Goal: Task Accomplishment & Management: Complete application form

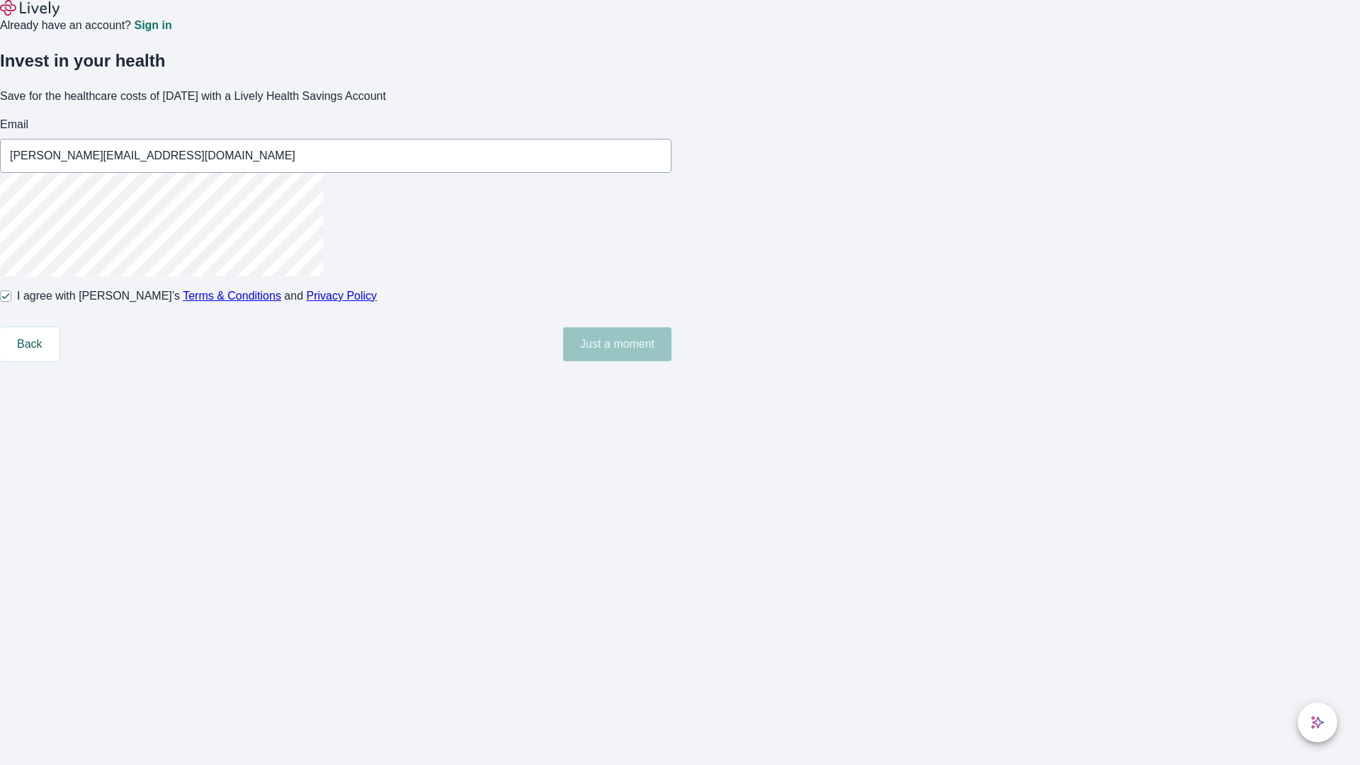
type input "[PERSON_NAME][EMAIL_ADDRESS][DOMAIN_NAME]"
click at [11, 302] on input "I agree with Lively’s Terms & Conditions and Privacy Policy" at bounding box center [5, 295] width 11 height 11
checkbox input "false"
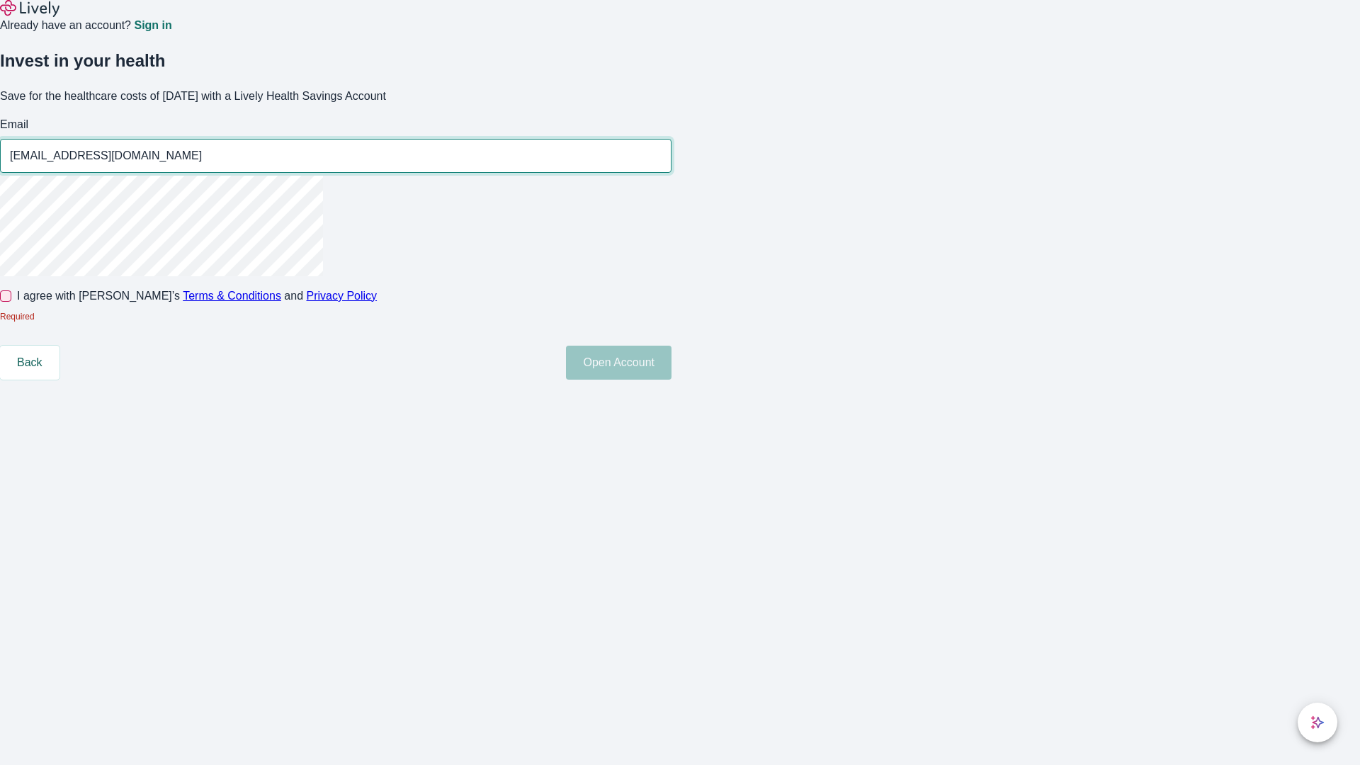
type input "[EMAIL_ADDRESS][DOMAIN_NAME]"
click at [11, 302] on input "I agree with Lively’s Terms & Conditions and Privacy Policy" at bounding box center [5, 295] width 11 height 11
checkbox input "true"
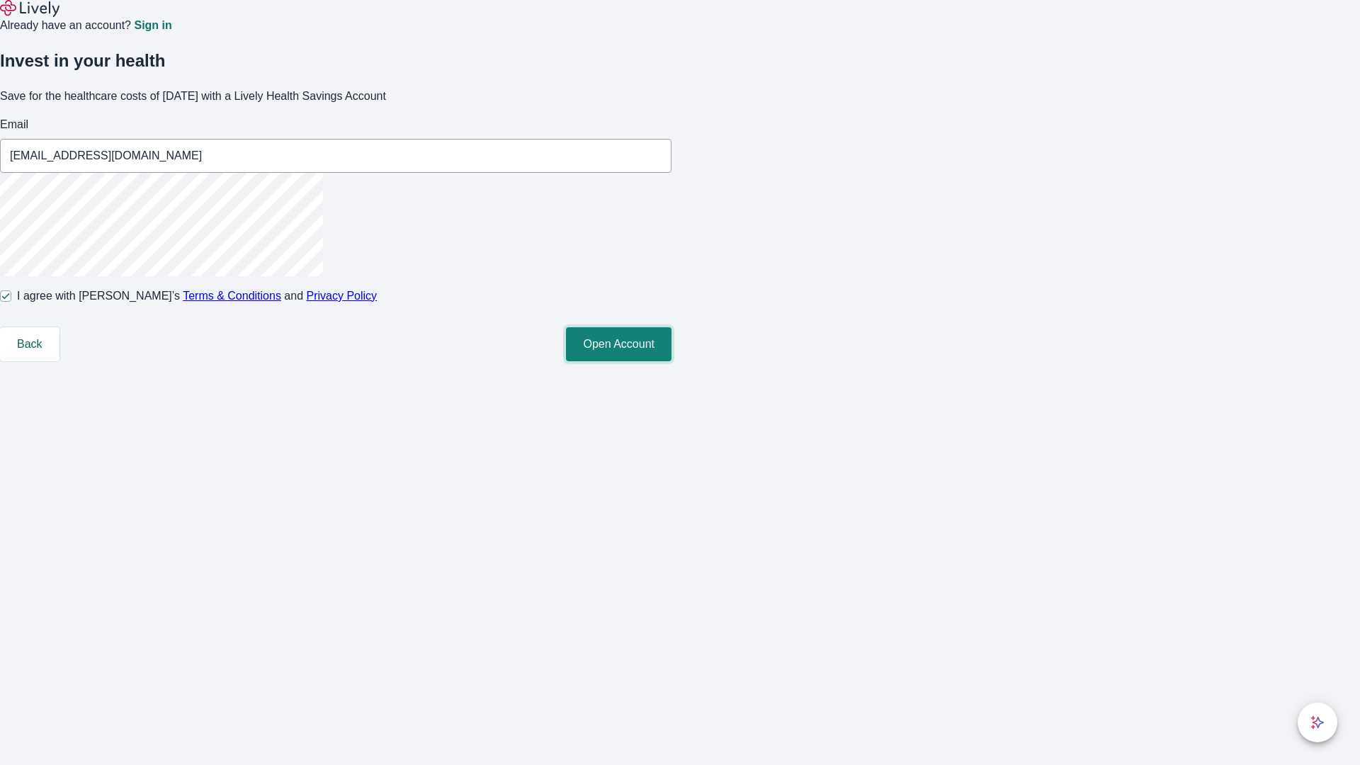
click at [671, 361] on button "Open Account" at bounding box center [619, 344] width 106 height 34
